Goal: Check status: Check status

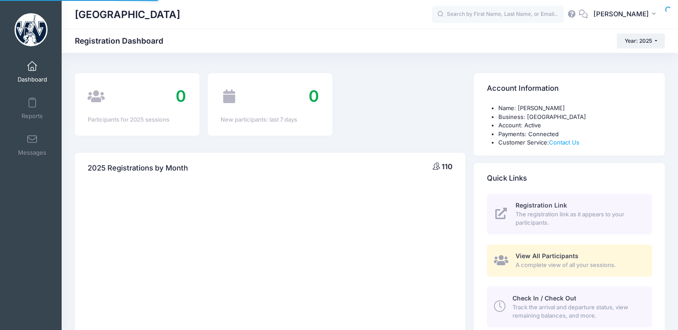
select select
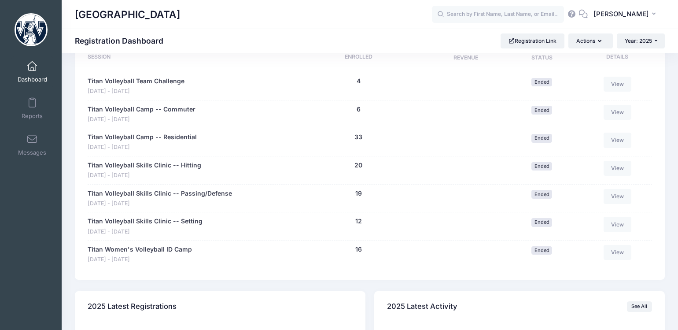
scroll to position [484, 0]
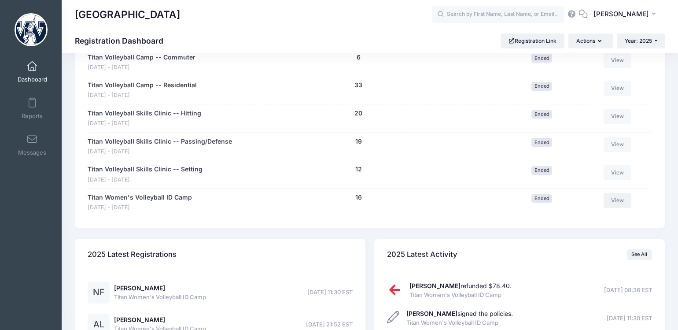
click at [617, 200] on link "View" at bounding box center [618, 200] width 28 height 15
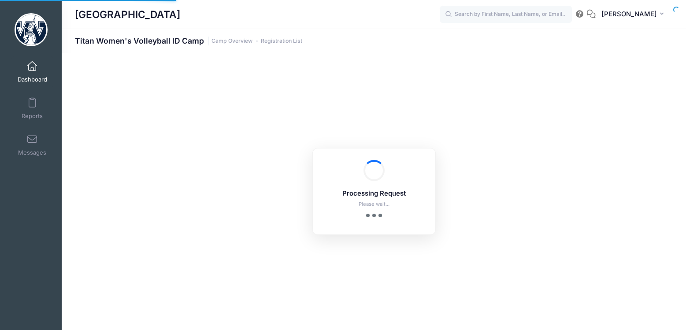
select select "10"
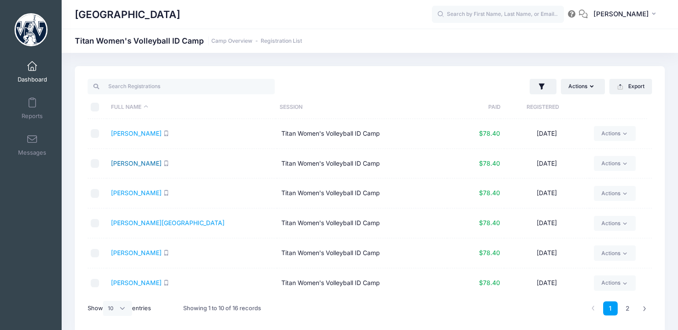
click at [124, 164] on link "Bogunovich, Giana" at bounding box center [136, 162] width 51 height 7
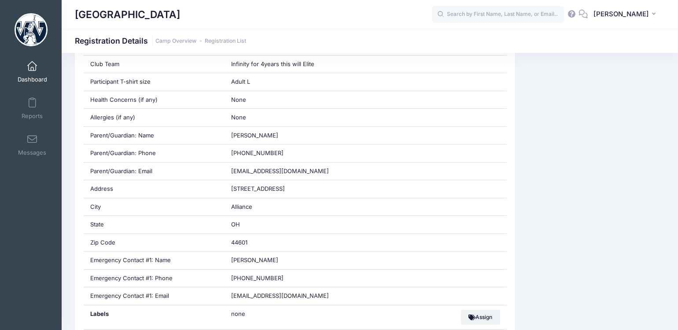
scroll to position [396, 0]
